Goal: Information Seeking & Learning: Learn about a topic

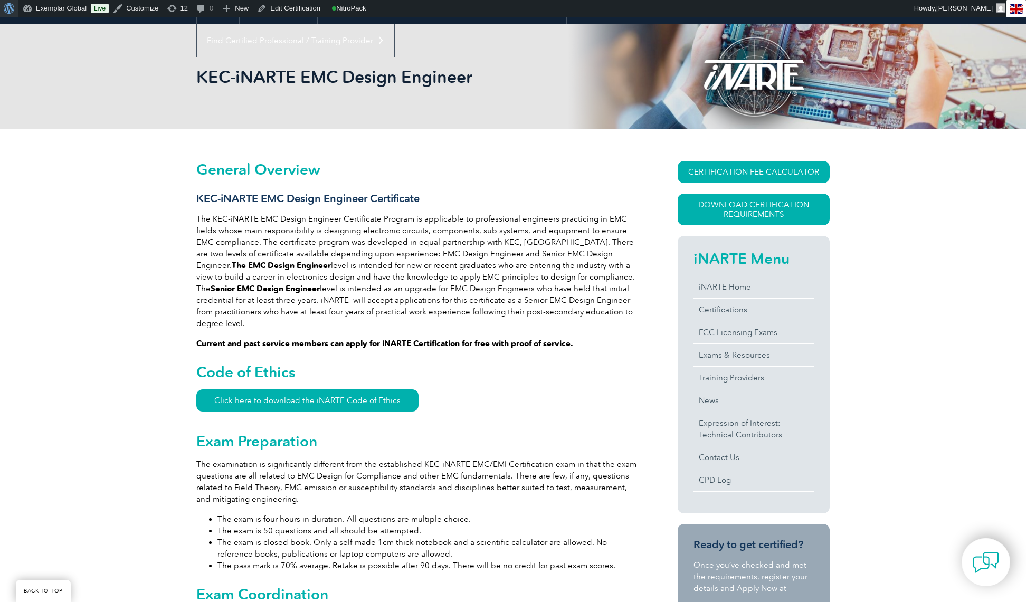
scroll to position [125, 0]
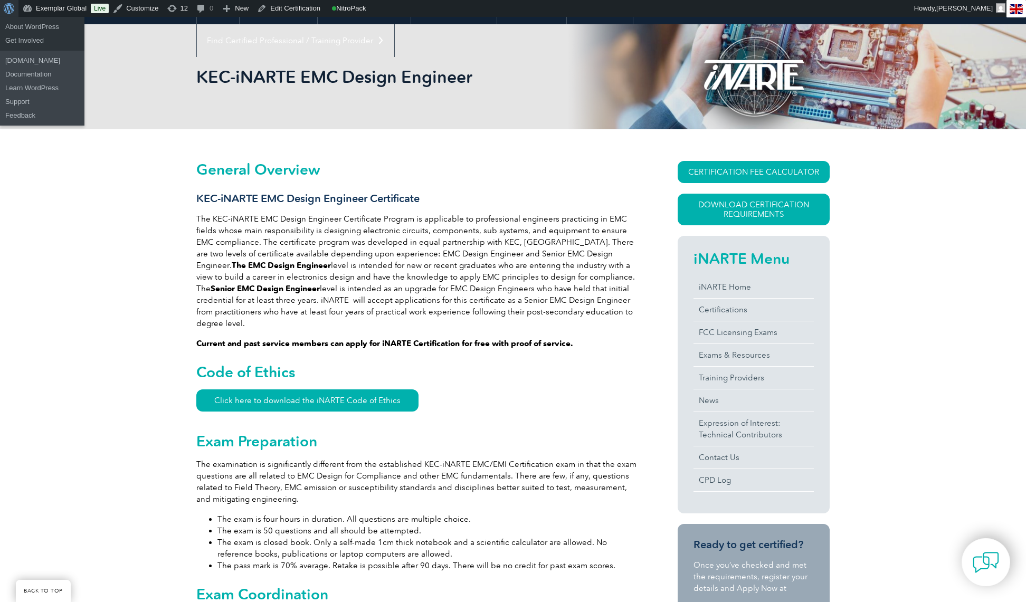
click at [6, 10] on span "Toolbar" at bounding box center [8, 7] width 8 height 15
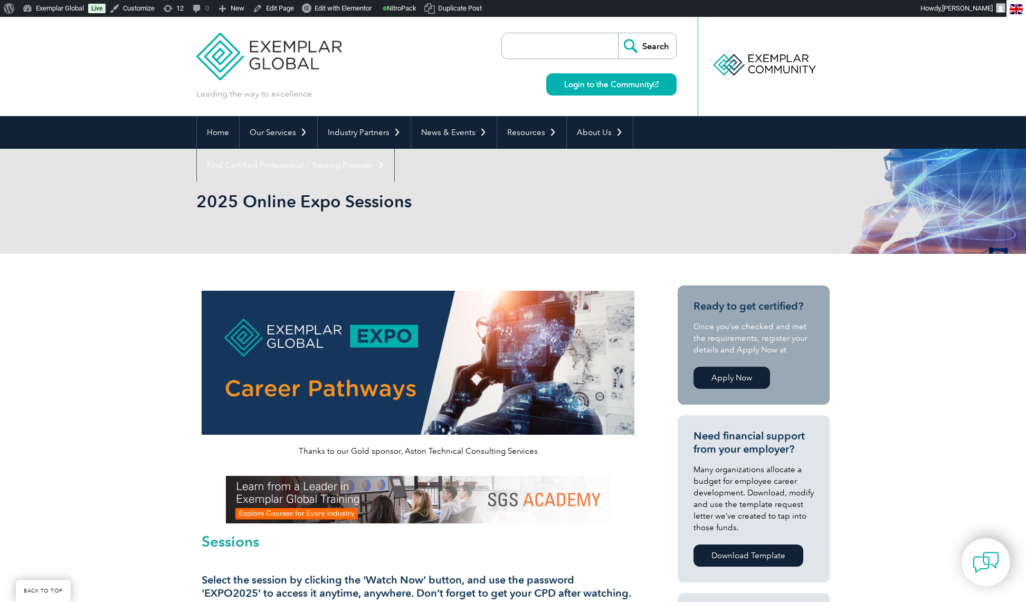
scroll to position [615, 0]
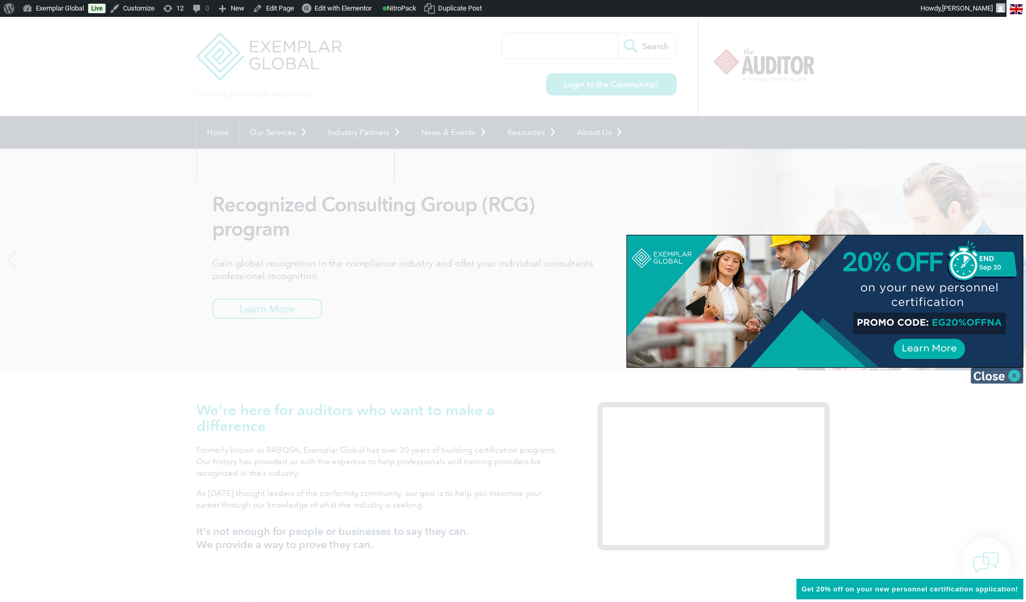
click at [1016, 378] on img at bounding box center [997, 376] width 53 height 16
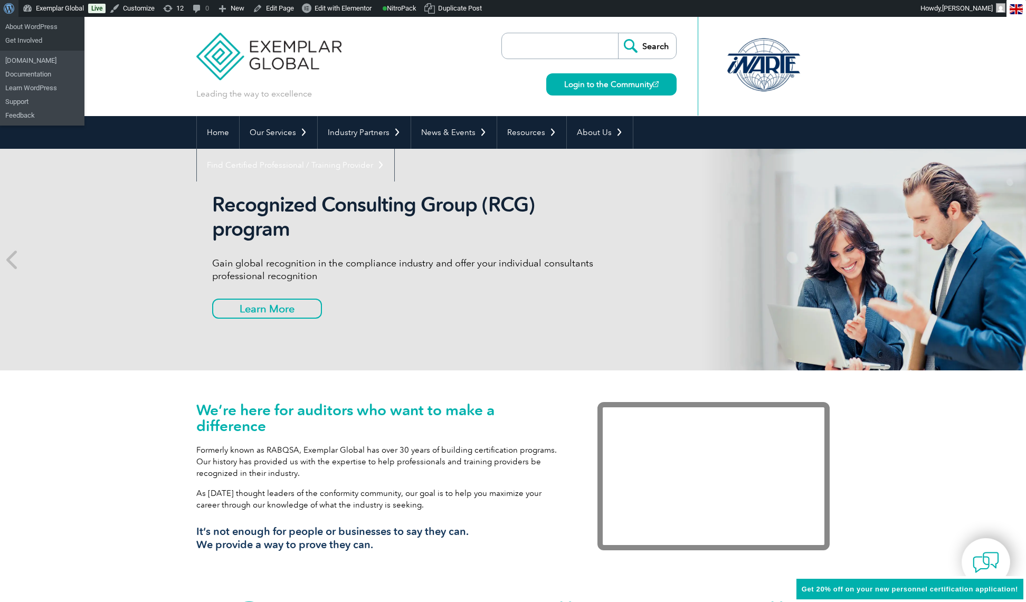
click at [11, 8] on span "Toolbar" at bounding box center [8, 7] width 8 height 15
